Goal: Information Seeking & Learning: Learn about a topic

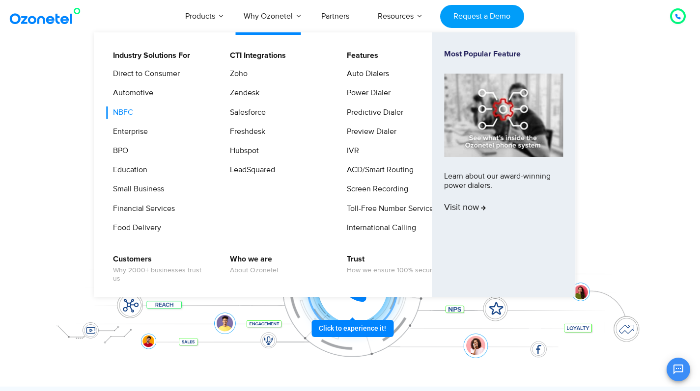
click at [126, 110] on link "NBFC" at bounding box center [121, 113] width 28 height 12
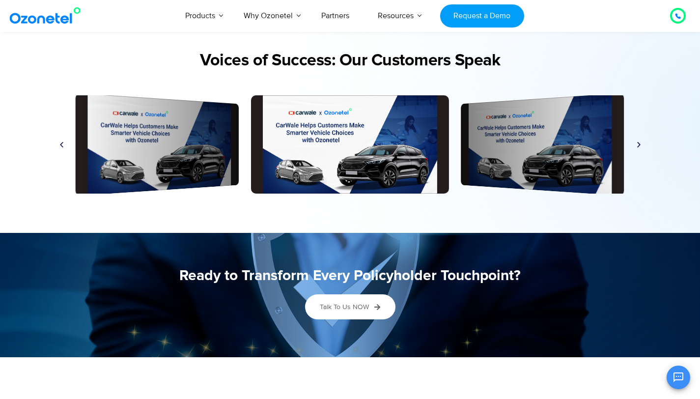
scroll to position [2415, 0]
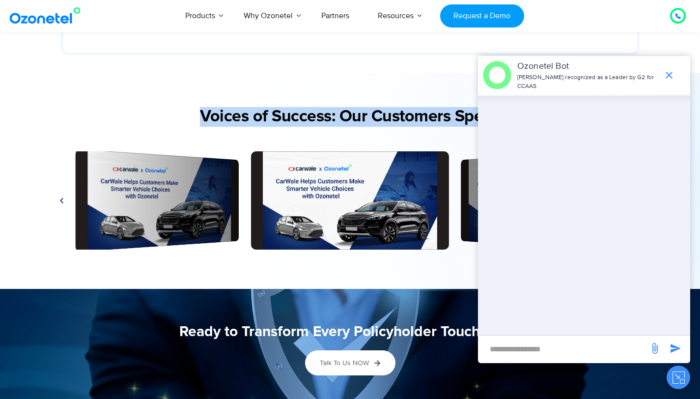
drag, startPoint x: 195, startPoint y: 113, endPoint x: 287, endPoint y: 151, distance: 99.3
click at [287, 151] on div "Voices of Success: Our Customers Speak Play Play Play Play Play Play Play Play …" at bounding box center [350, 180] width 614 height 167
click at [674, 74] on icon "end chat or minimize" at bounding box center [669, 75] width 12 height 12
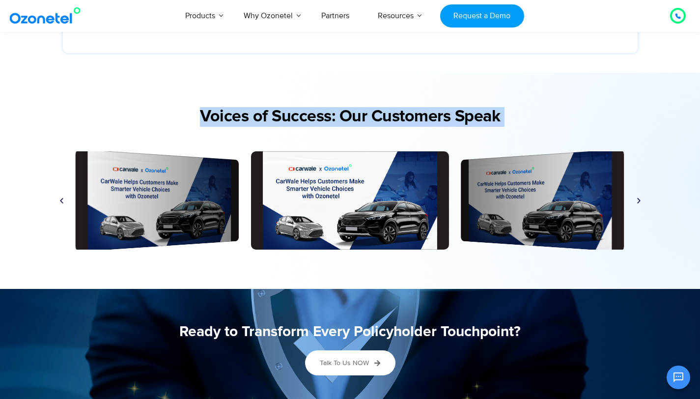
click at [158, 119] on h2 "Voices of Success: Our Customers Speak" at bounding box center [350, 117] width 594 height 20
drag, startPoint x: 183, startPoint y: 110, endPoint x: 608, endPoint y: 226, distance: 440.3
click at [608, 226] on div "Voices of Success: Our Customers Speak Play Play Play Play Play Play Play Play …" at bounding box center [350, 180] width 614 height 167
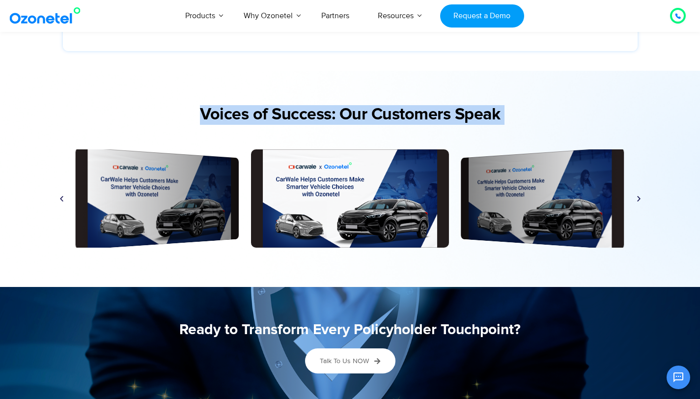
click at [203, 138] on div "Play Play Play Play Play Play Play Play Play" at bounding box center [350, 196] width 604 height 123
drag, startPoint x: 198, startPoint y: 111, endPoint x: 590, endPoint y: 252, distance: 416.4
click at [590, 252] on div "Voices of Success: Our Customers Speak Play Play Play Play Play Play Play Play …" at bounding box center [350, 178] width 614 height 167
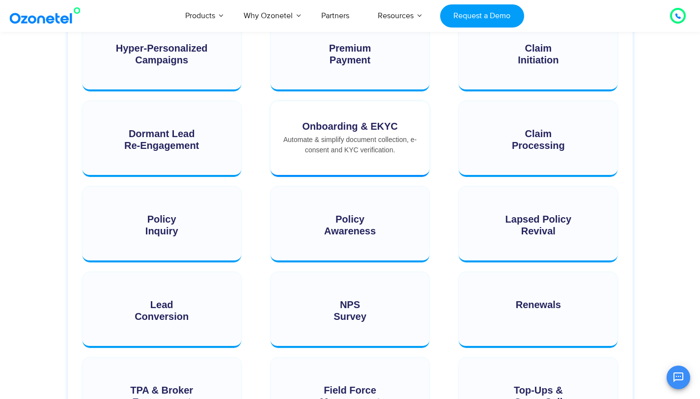
scroll to position [1452, 0]
click at [375, 128] on div "Onboarding & eKYC" at bounding box center [349, 126] width 139 height 11
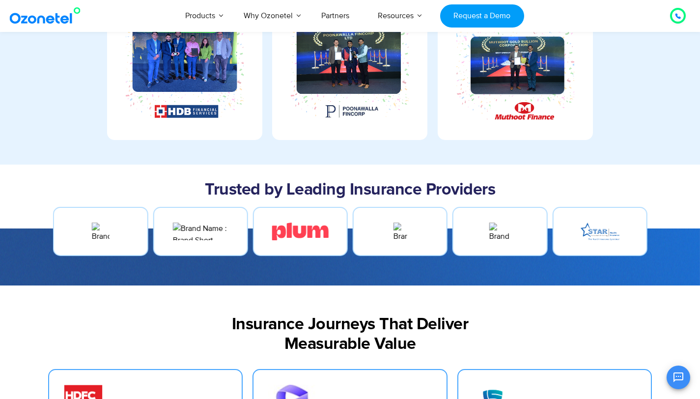
scroll to position [439, 0]
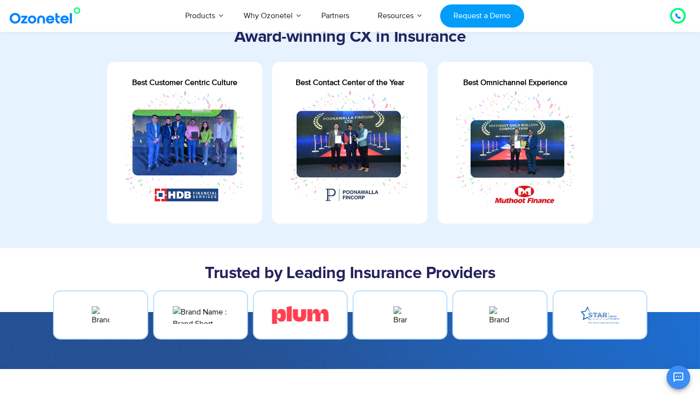
click at [570, 87] on div "Best Customer Centric Culture Best Contact Center of the Year Best Omnichannel …" at bounding box center [350, 143] width 486 height 162
click at [180, 88] on div "Best Customer Centric Culture Best Contact Center of the Year Best Omnichannel …" at bounding box center [350, 143] width 486 height 162
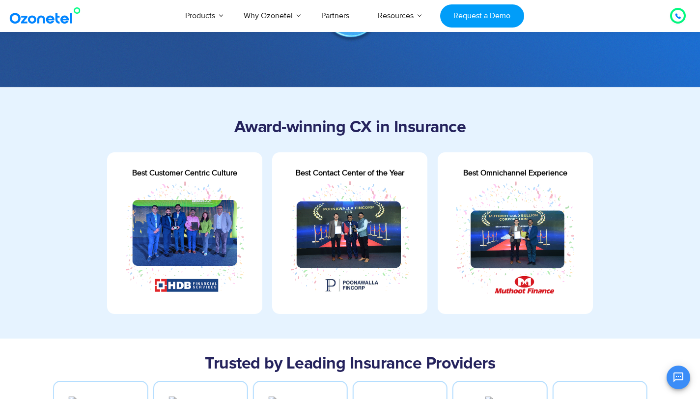
scroll to position [350, 0]
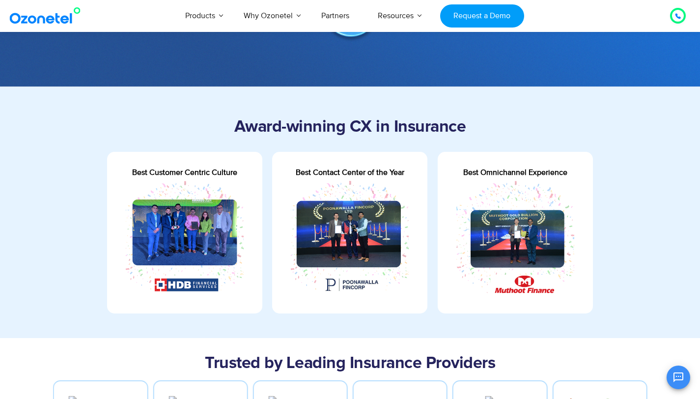
click at [484, 213] on div "Best Customer Centric Culture Best Contact Center of the Year Best Omnichannel …" at bounding box center [350, 233] width 486 height 162
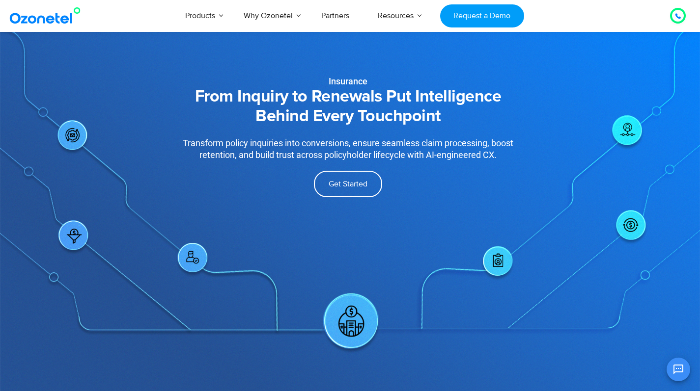
scroll to position [0, 0]
